Goal: Information Seeking & Learning: Learn about a topic

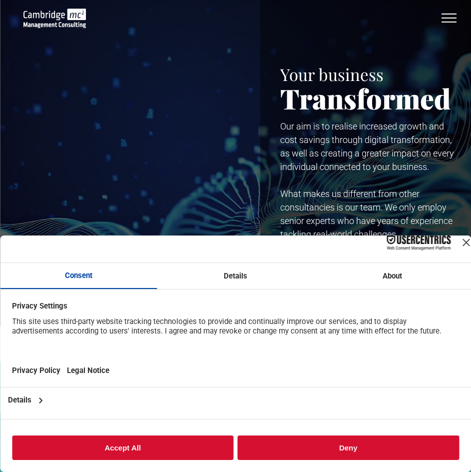
click at [452, 16] on button "menu" at bounding box center [449, 18] width 26 height 26
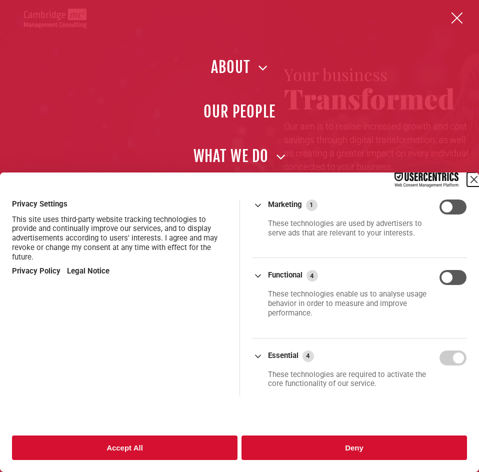
click at [467, 180] on div "Close Layer" at bounding box center [474, 179] width 14 height 14
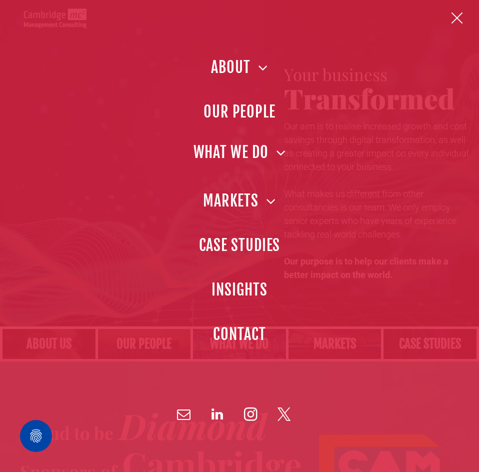
click at [282, 154] on span at bounding box center [276, 152] width 17 height 15
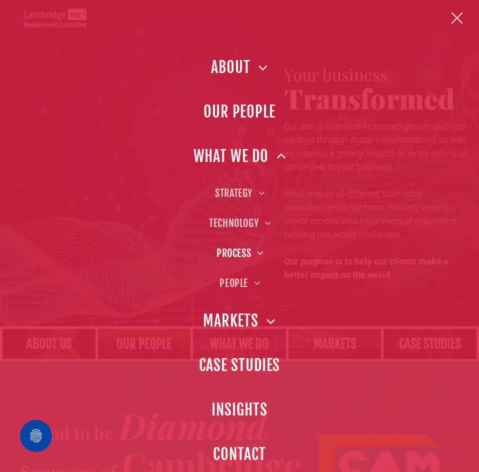
click at [256, 249] on span at bounding box center [256, 253] width 11 height 10
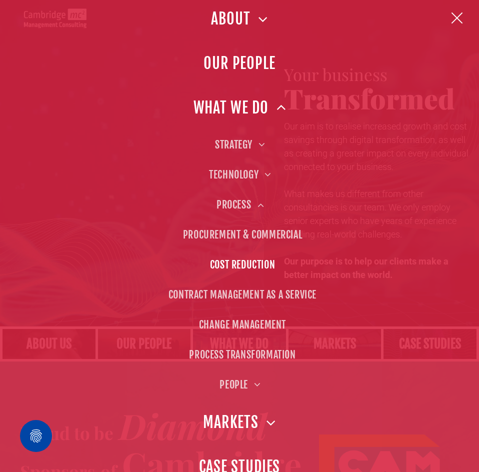
scroll to position [50, 0]
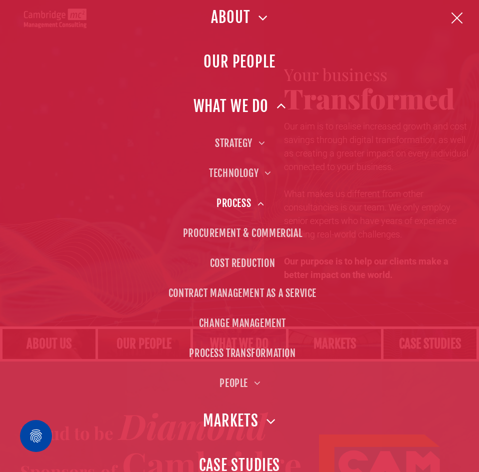
click at [257, 203] on span at bounding box center [256, 203] width 11 height 10
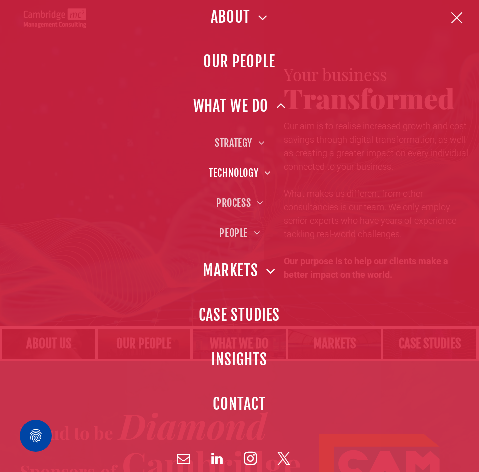
click at [263, 170] on span at bounding box center [263, 173] width 11 height 10
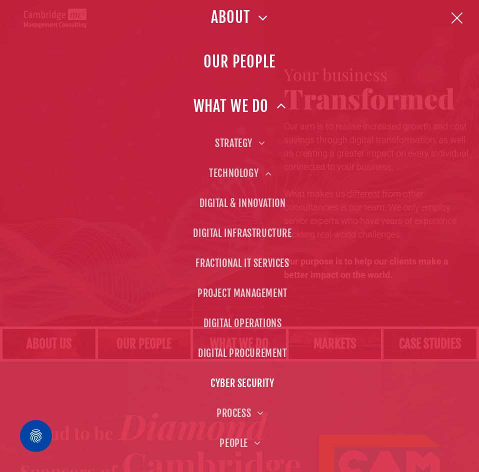
click at [236, 382] on link "CYBER SECURITY" at bounding box center [242, 383] width 423 height 30
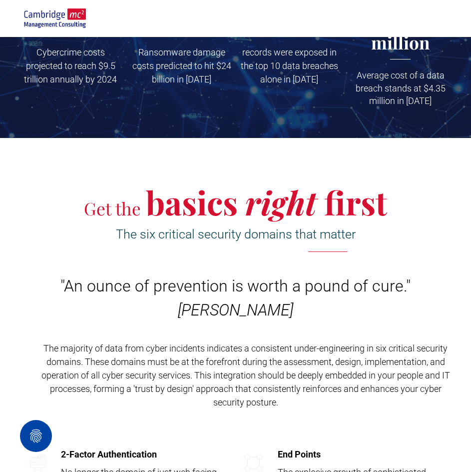
scroll to position [1100, 0]
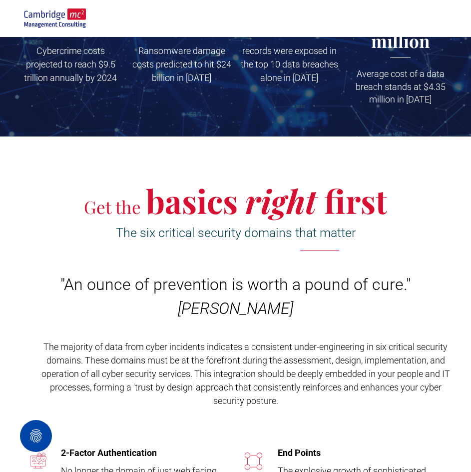
click at [245, 404] on span "The majority of data from cyber incidents indicates a consistent under-engineer…" at bounding box center [245, 373] width 409 height 64
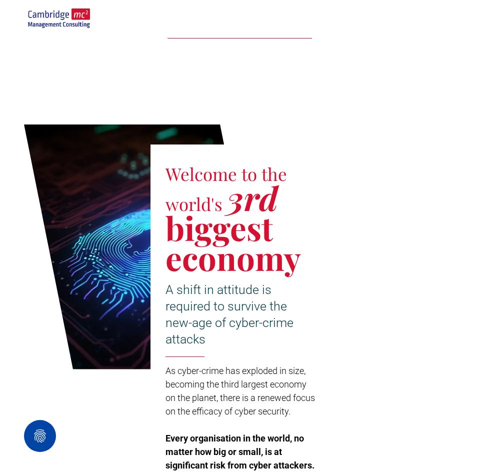
scroll to position [0, 0]
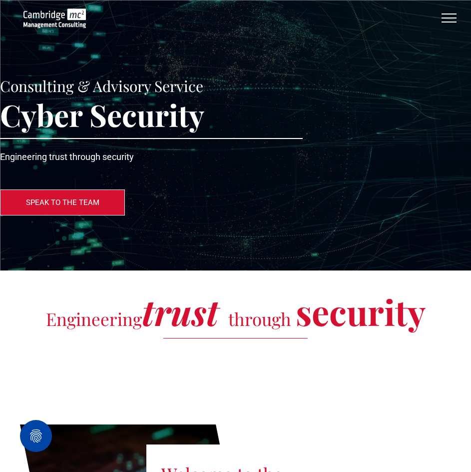
click at [454, 20] on button "menu" at bounding box center [449, 18] width 26 height 26
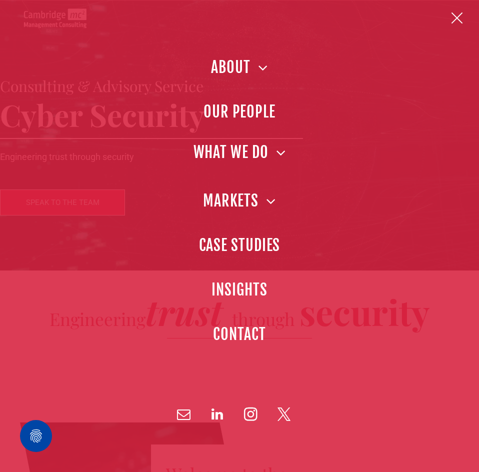
click at [282, 153] on span at bounding box center [276, 152] width 17 height 15
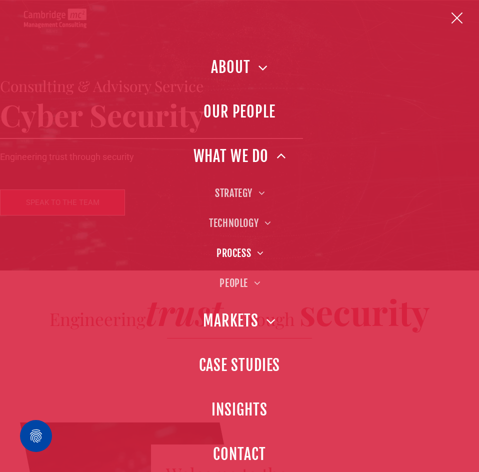
click at [255, 251] on span at bounding box center [256, 253] width 11 height 10
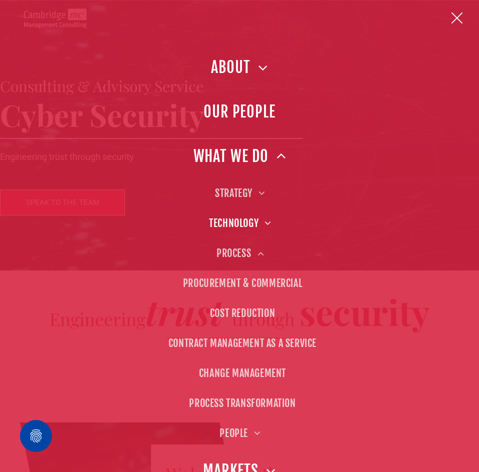
click at [267, 221] on span at bounding box center [263, 223] width 11 height 10
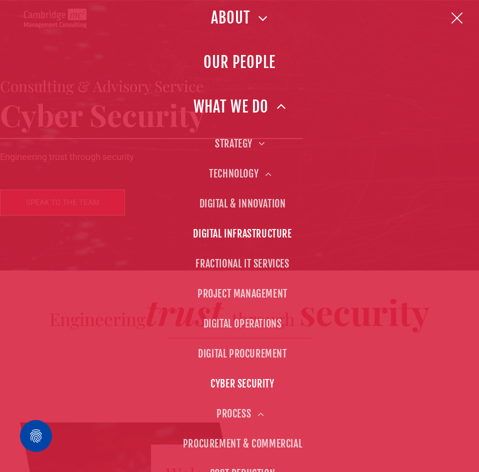
scroll to position [50, 0]
click at [241, 262] on link "FRACTIONAL IT SERVICES" at bounding box center [242, 263] width 423 height 30
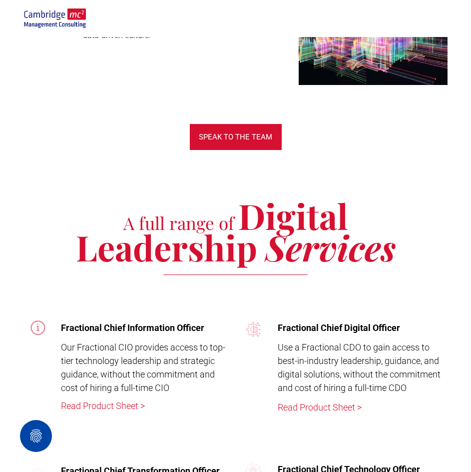
scroll to position [2349, 0]
